Goal: Find specific page/section: Find specific page/section

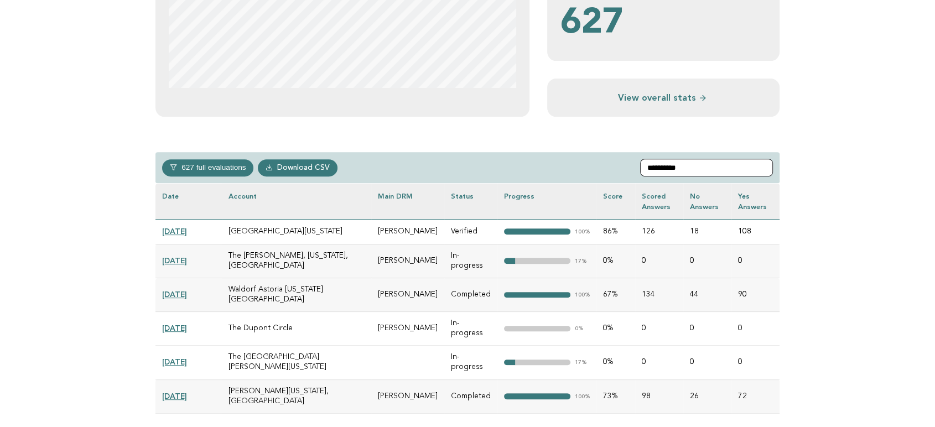
scroll to position [428, 0]
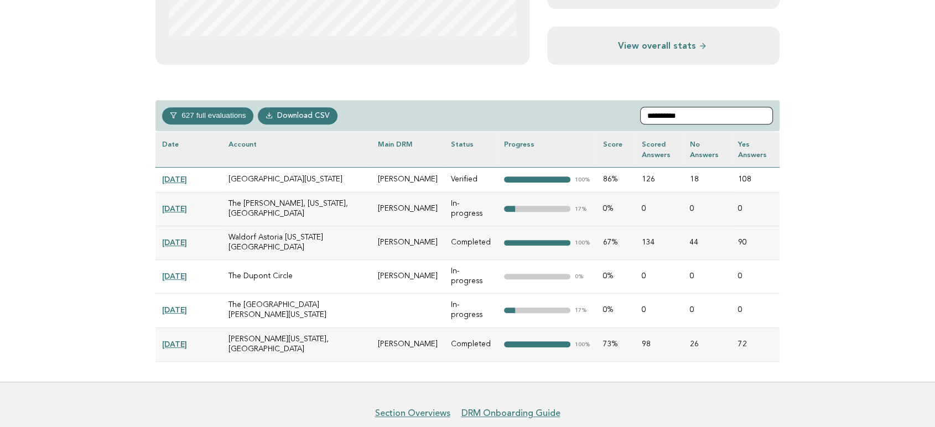
type input "**********"
click at [184, 306] on link "[DATE]" at bounding box center [174, 310] width 25 height 9
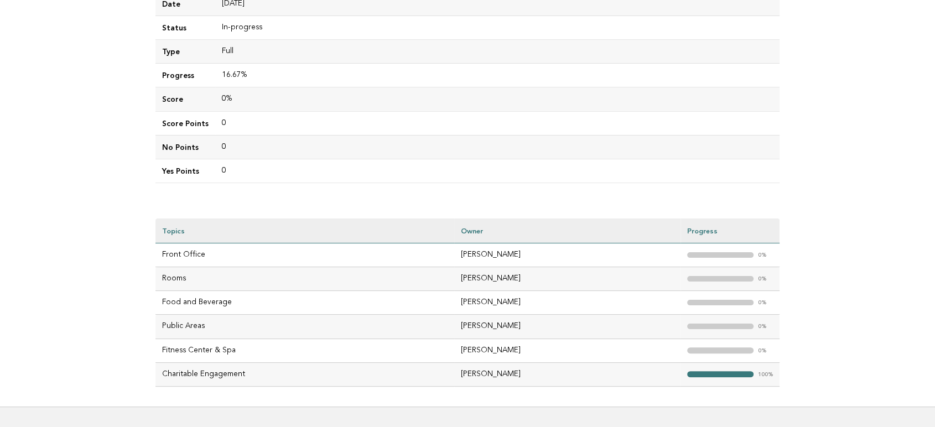
scroll to position [258, 0]
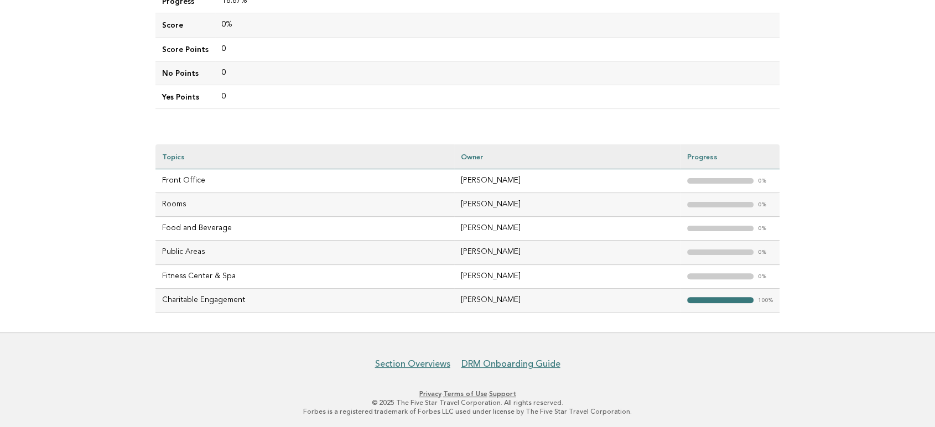
drag, startPoint x: 439, startPoint y: 172, endPoint x: 509, endPoint y: 293, distance: 139.6
click at [509, 293] on tbody "Front Office [PERSON_NAME] "> 0% Rooms [PERSON_NAME] "> 0% Food and Beverage [P…" at bounding box center [468, 240] width 624 height 143
click at [550, 346] on nav "Section Overviews DRM Onboarding Guide" at bounding box center [467, 357] width 935 height 23
drag, startPoint x: 511, startPoint y: 187, endPoint x: 432, endPoint y: 190, distance: 79.8
click at [432, 190] on tr "Front Office [PERSON_NAME] "> 0%" at bounding box center [468, 181] width 624 height 24
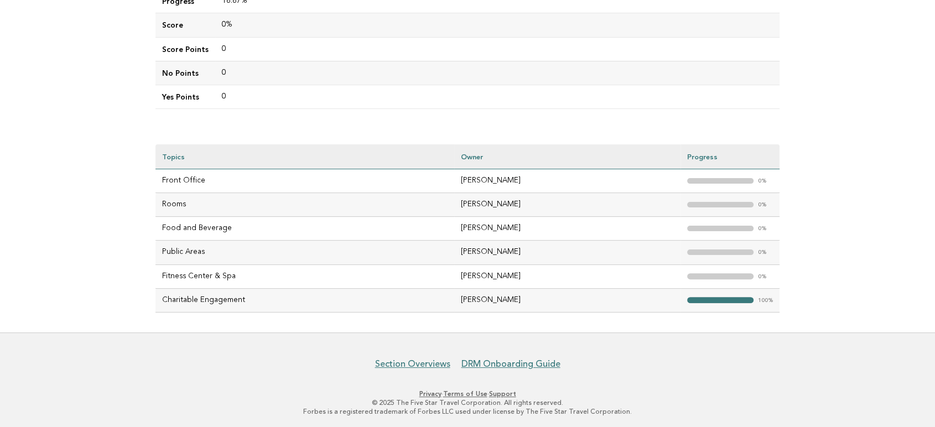
drag, startPoint x: 521, startPoint y: 234, endPoint x: 513, endPoint y: 248, distance: 16.6
click at [454, 233] on td "[PERSON_NAME]" at bounding box center [567, 229] width 226 height 24
click at [573, 313] on div "Evaluations Evaluation details Evaluation 4d517999-50cb-4f3e-9820-77f705119926 …" at bounding box center [468, 68] width 642 height 529
drag, startPoint x: 504, startPoint y: 199, endPoint x: 394, endPoint y: 146, distance: 121.8
click at [402, 197] on tr "Rooms Florian Schwarzl "> 0%" at bounding box center [468, 205] width 624 height 24
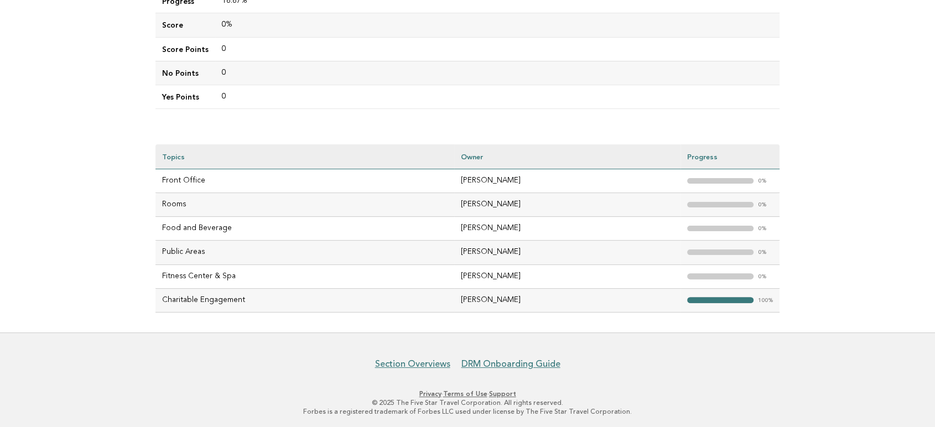
click at [516, 277] on td "Florian Schwarzl" at bounding box center [567, 277] width 226 height 24
drag, startPoint x: 515, startPoint y: 204, endPoint x: 436, endPoint y: 204, distance: 79.2
click at [436, 204] on tr "Rooms Florian Schwarzl "> 0%" at bounding box center [468, 205] width 624 height 24
copy tr "Florian Schwarzl"
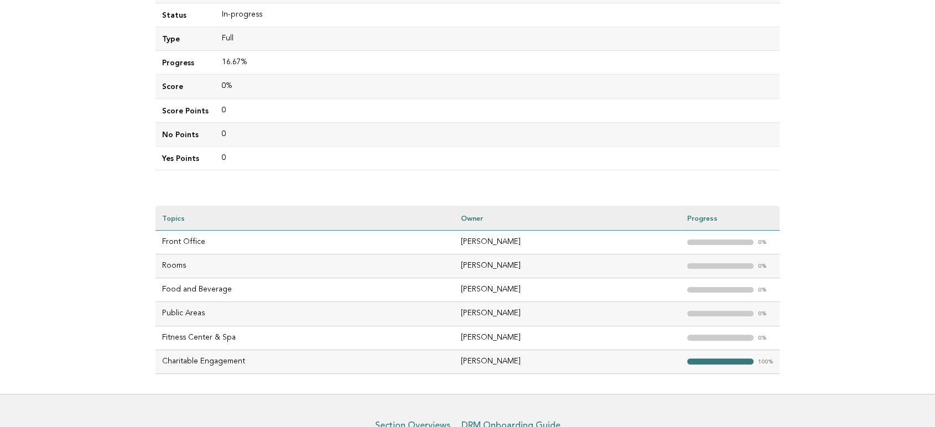
click at [572, 292] on td "michael schoutens" at bounding box center [567, 290] width 226 height 24
drag, startPoint x: 514, startPoint y: 293, endPoint x: 431, endPoint y: 292, distance: 83.6
click at [431, 292] on tr "Food and Beverage michael schoutens "> 0%" at bounding box center [468, 290] width 624 height 24
copy tr "michael schoutens"
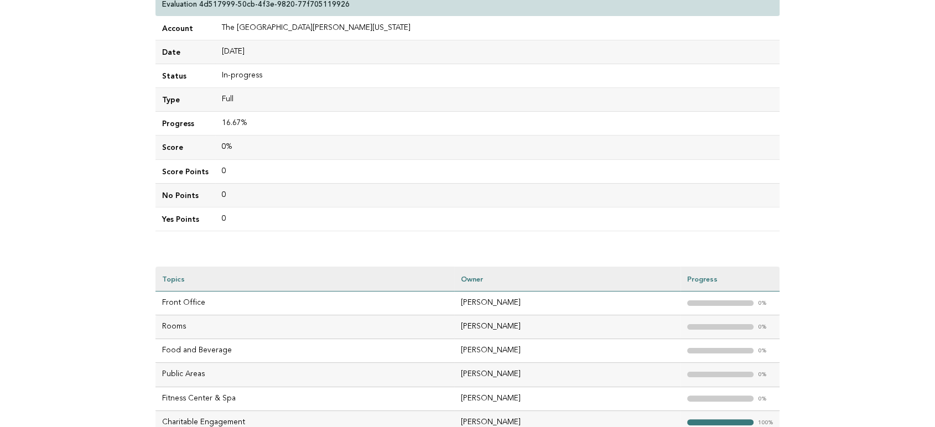
scroll to position [136, 0]
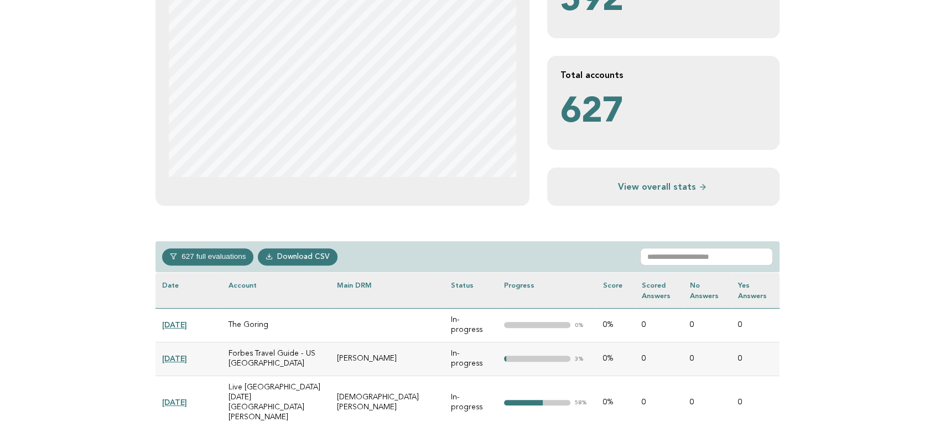
scroll to position [307, 0]
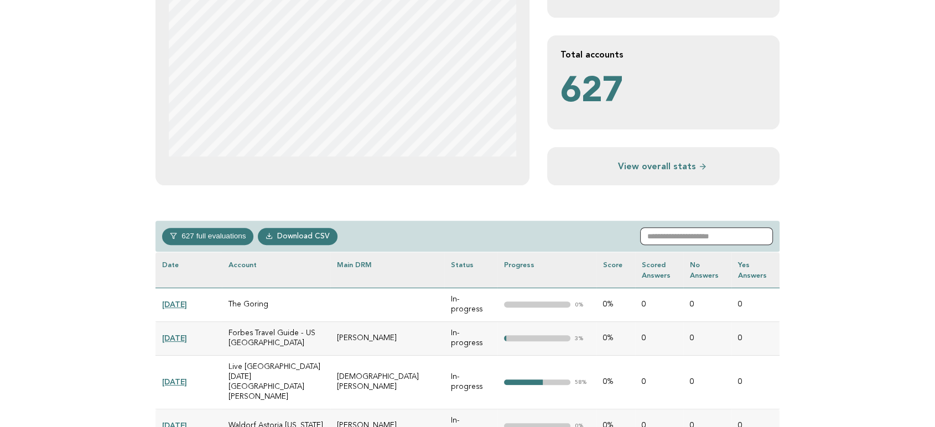
click at [706, 234] on input "text" at bounding box center [706, 236] width 133 height 18
paste input "**********"
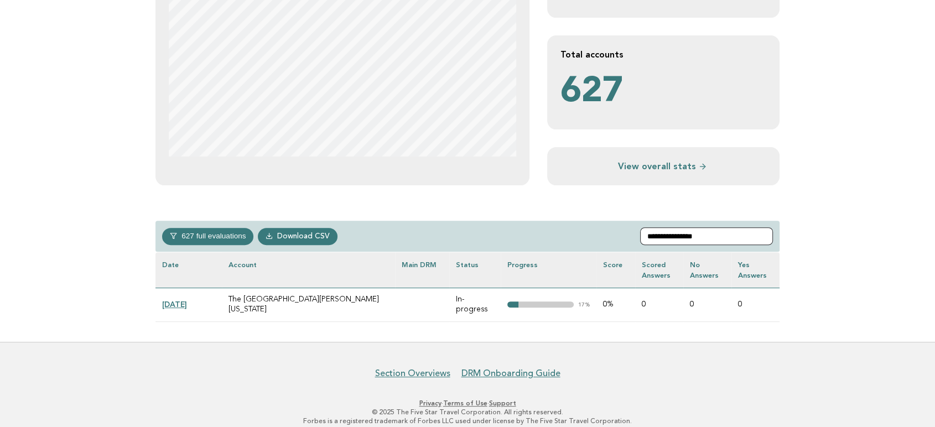
type input "**********"
click at [176, 300] on link "[DATE]" at bounding box center [174, 304] width 25 height 9
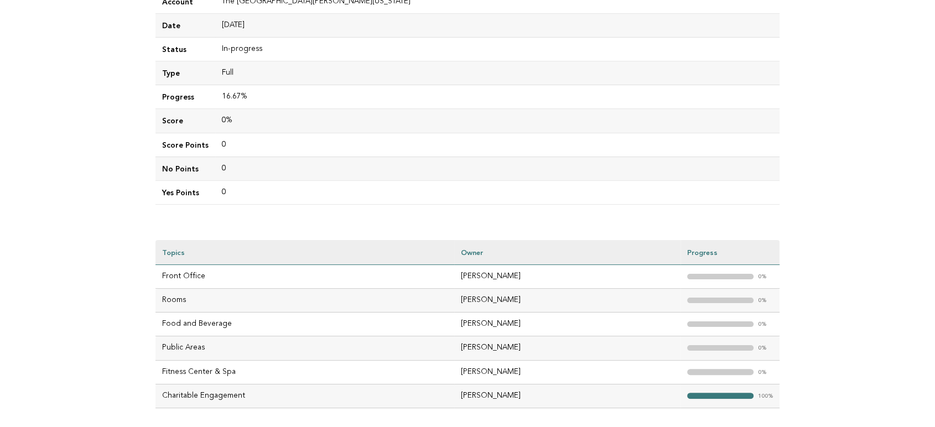
scroll to position [184, 0]
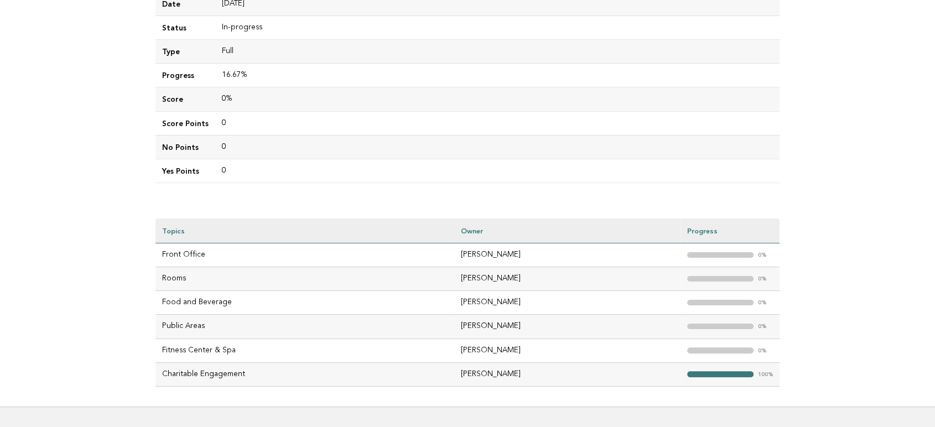
drag, startPoint x: 506, startPoint y: 251, endPoint x: 438, endPoint y: 250, distance: 67.5
click at [454, 250] on td "[PERSON_NAME]" at bounding box center [567, 256] width 226 height 24
copy td "[PERSON_NAME]"
drag, startPoint x: 514, startPoint y: 283, endPoint x: 424, endPoint y: 282, distance: 90.2
click at [424, 282] on tr "Rooms [PERSON_NAME] "> 0%" at bounding box center [468, 279] width 624 height 24
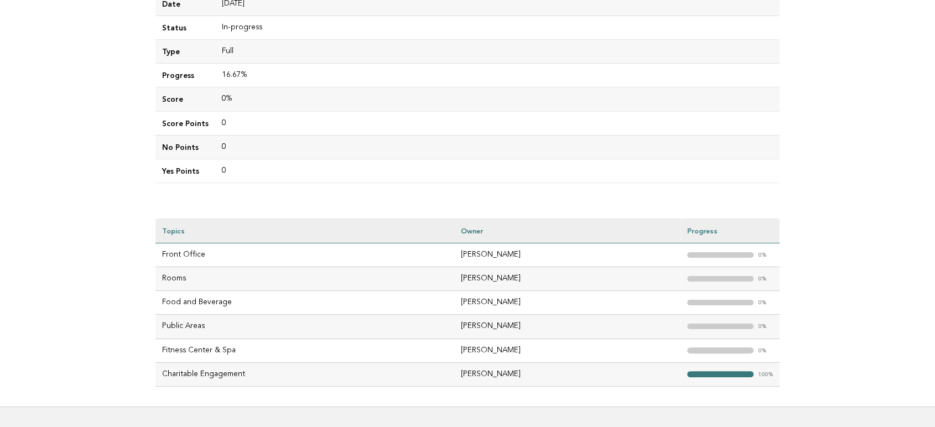
copy tr "[PERSON_NAME]"
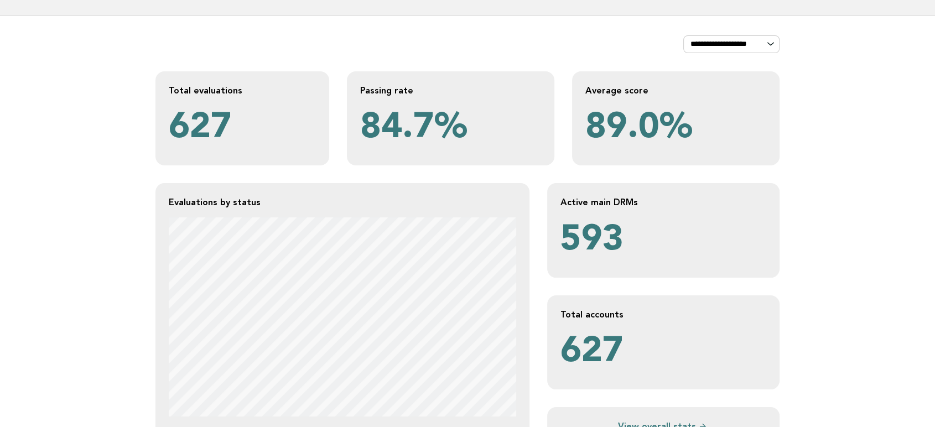
scroll to position [123, 0]
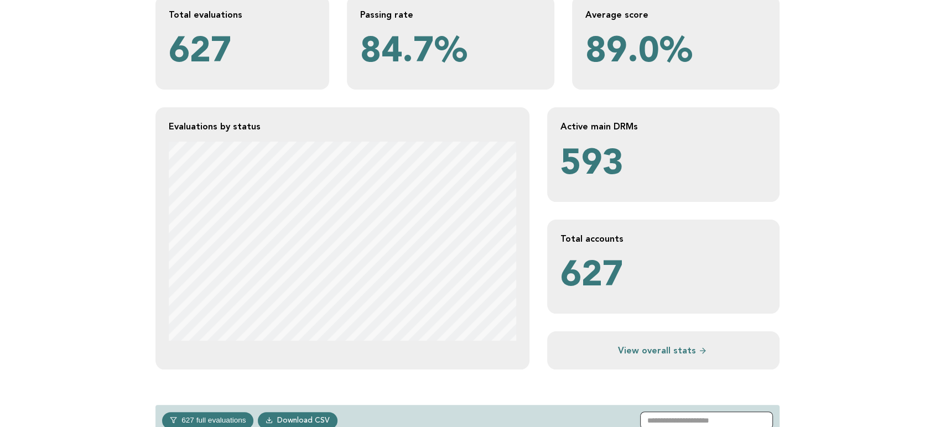
click at [671, 420] on input "text" at bounding box center [706, 421] width 133 height 18
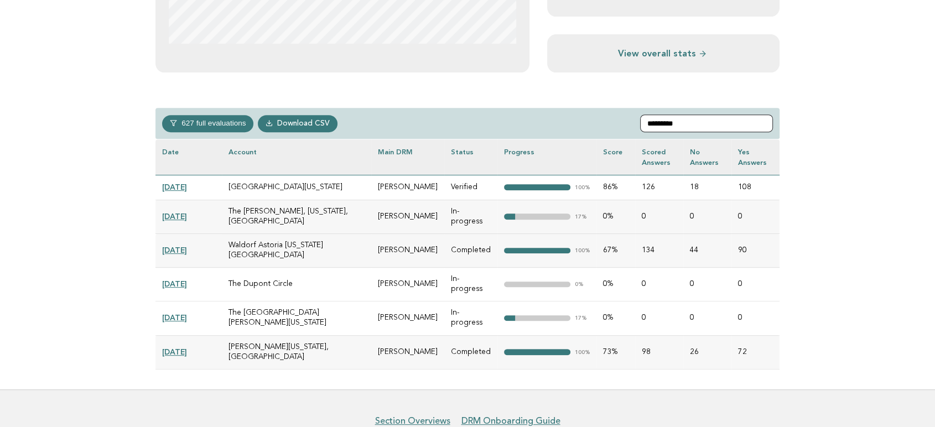
scroll to position [428, 0]
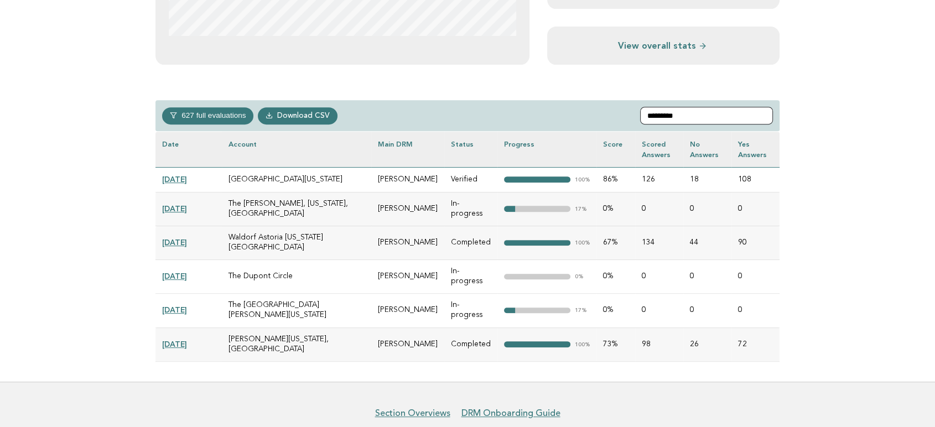
type input "*********"
click at [187, 306] on link "[DATE]" at bounding box center [174, 310] width 25 height 9
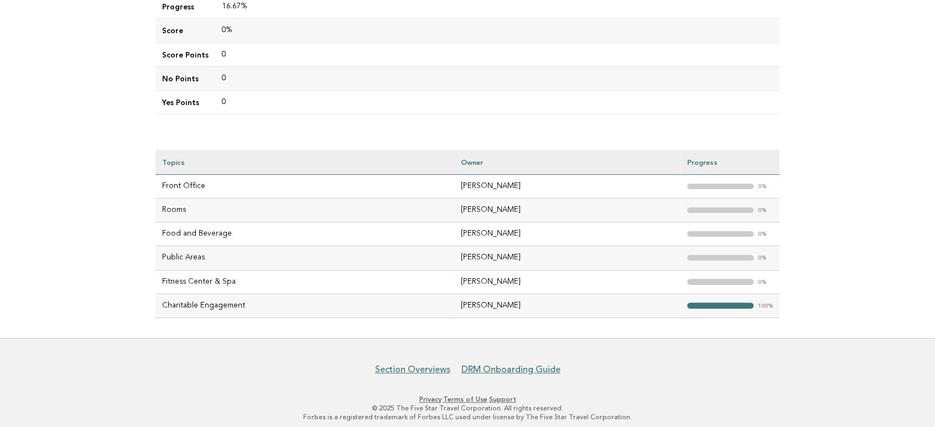
scroll to position [258, 0]
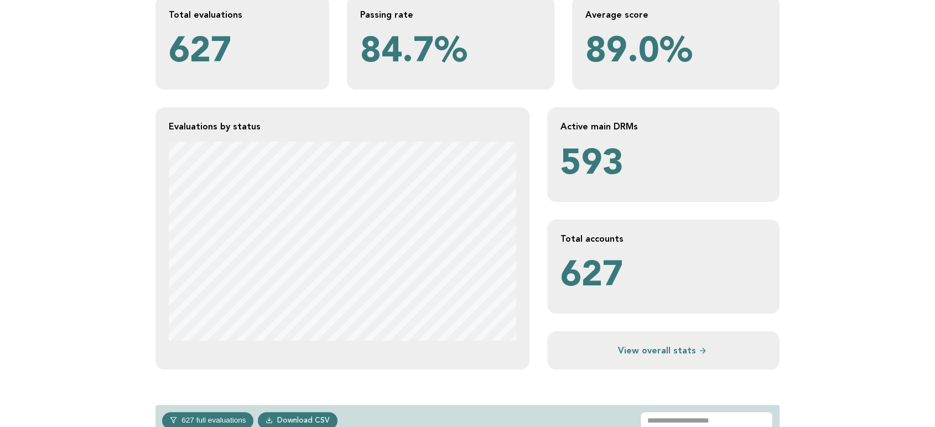
scroll to position [246, 0]
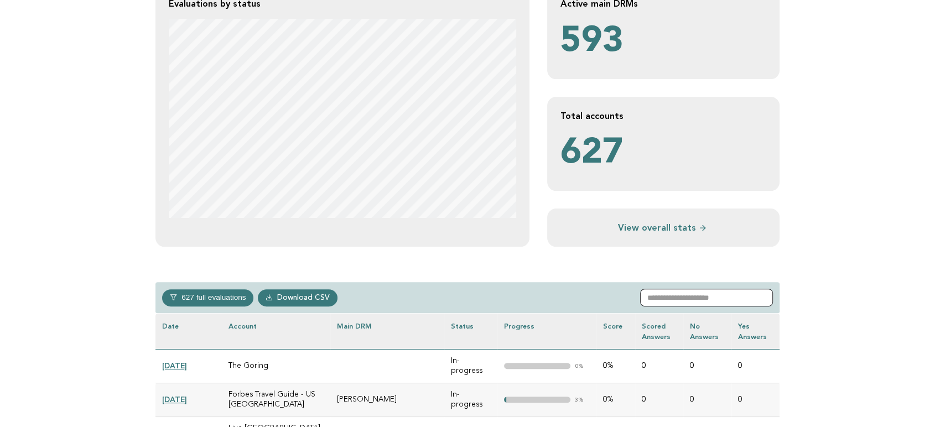
click at [665, 303] on input "text" at bounding box center [706, 298] width 133 height 18
paste input "*******"
type input "*******"
